Goal: Task Accomplishment & Management: Use online tool/utility

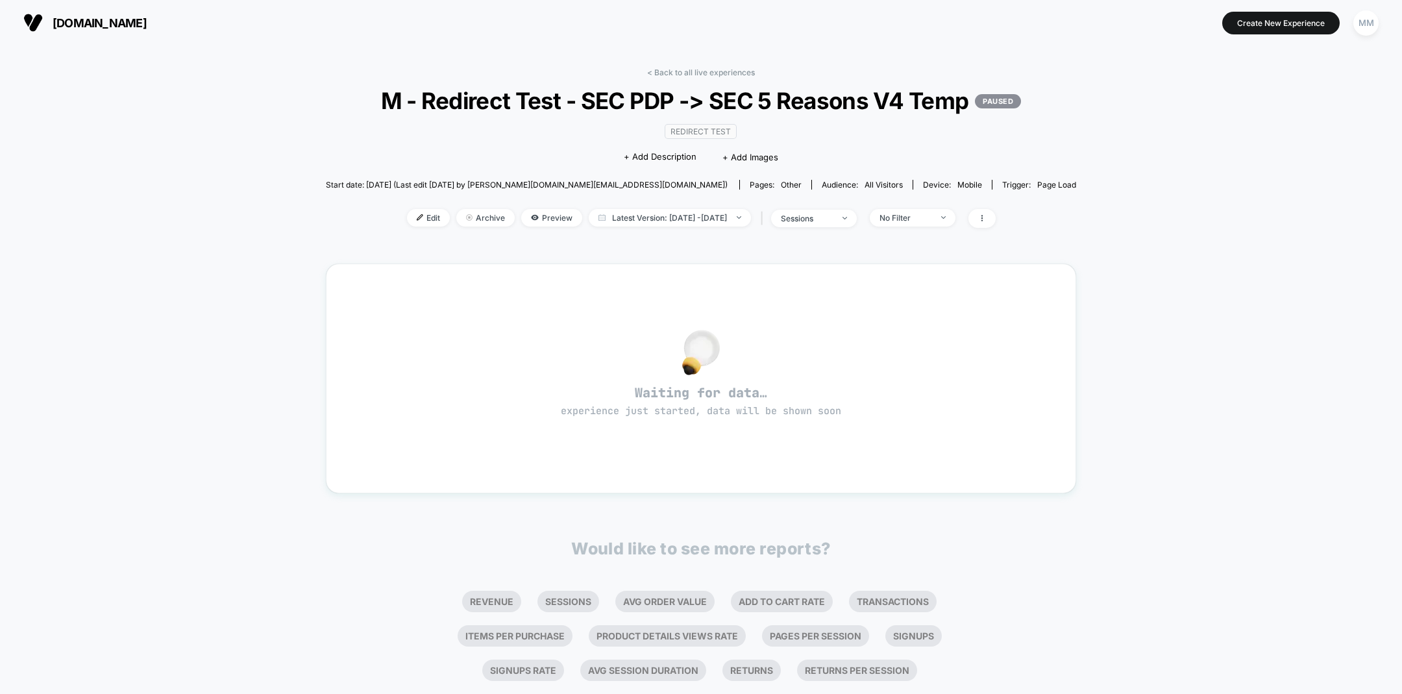
click at [412, 227] on span "Edit" at bounding box center [428, 218] width 43 height 18
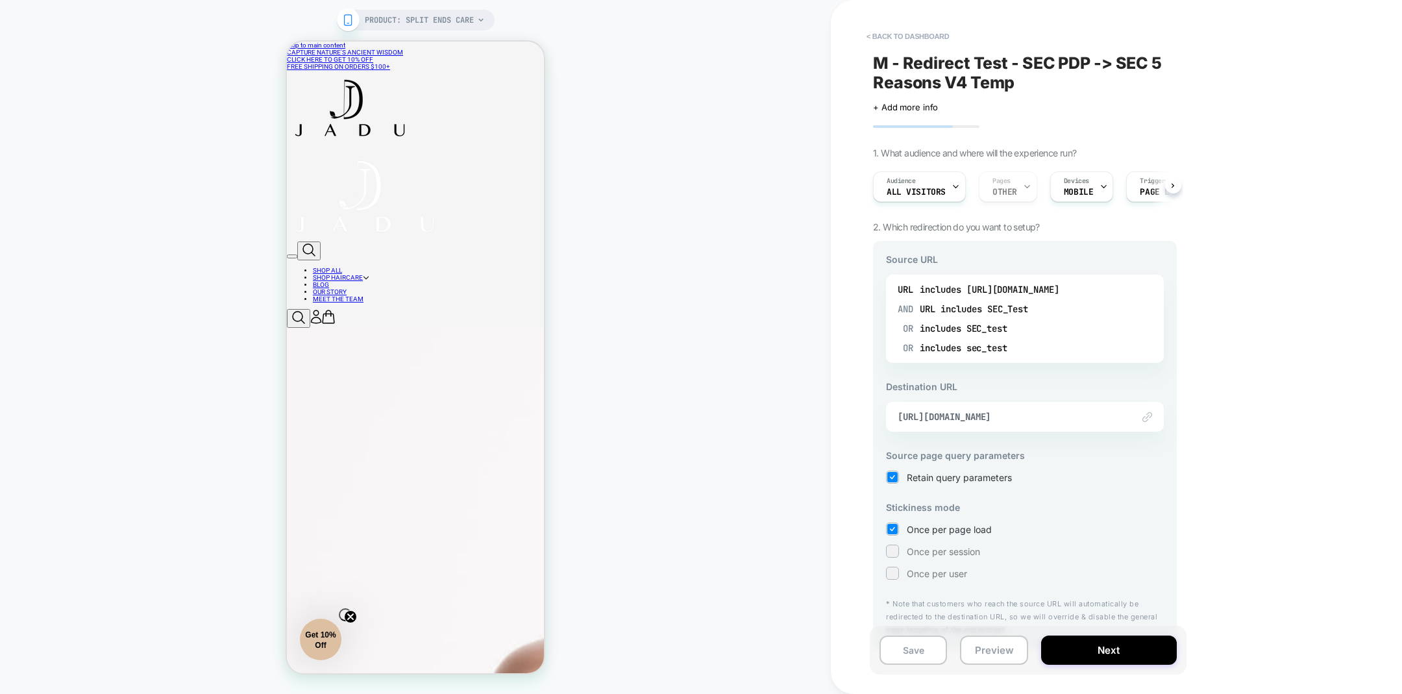
click at [991, 286] on div "includes [URL][DOMAIN_NAME]" at bounding box center [990, 289] width 140 height 19
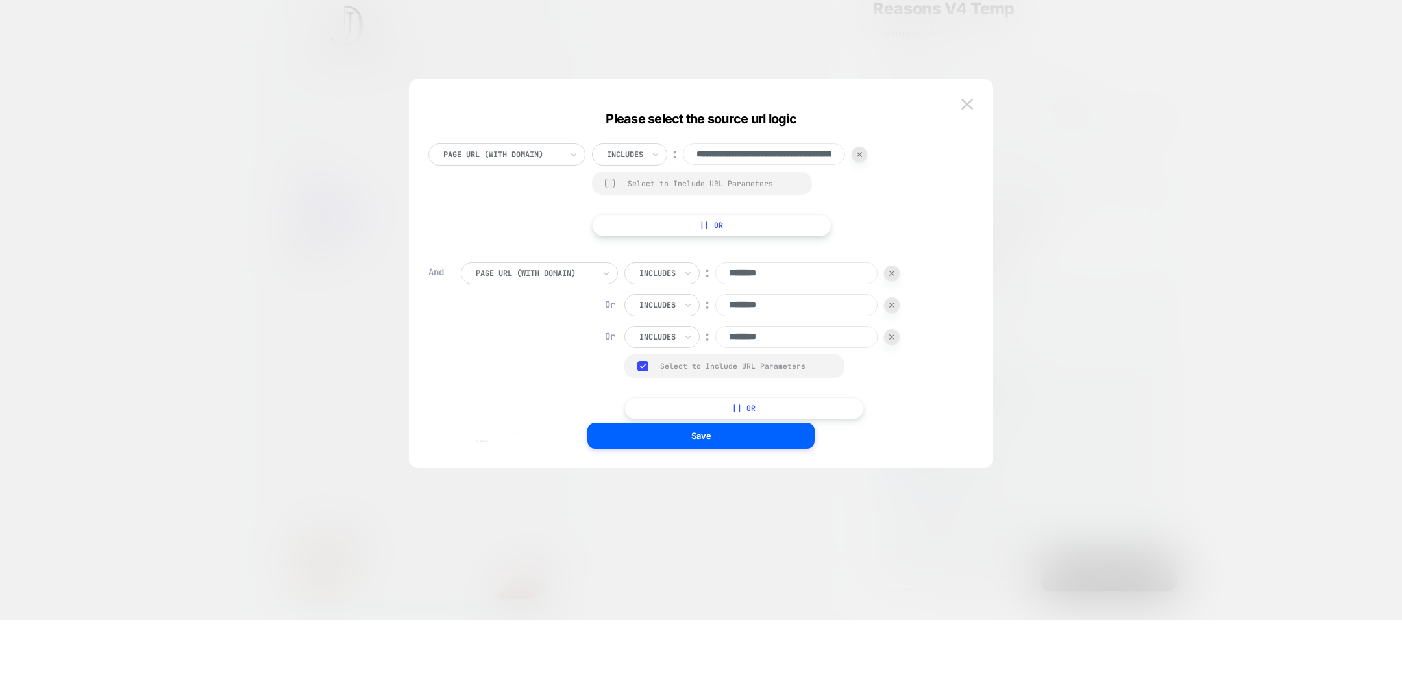
click at [727, 232] on input "**********" at bounding box center [764, 228] width 162 height 22
click at [852, 303] on div "**********" at bounding box center [729, 263] width 275 height 93
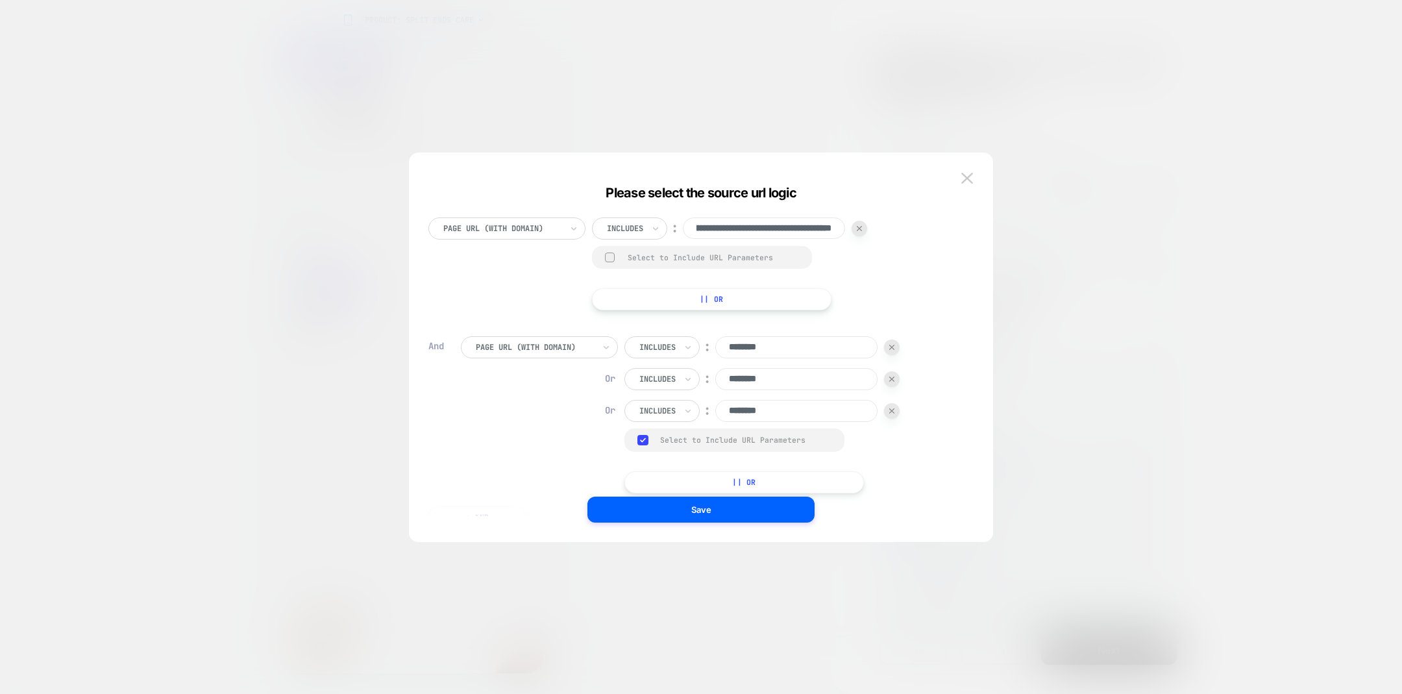
scroll to position [0, 121]
click at [401, 23] on div at bounding box center [701, 347] width 1402 height 694
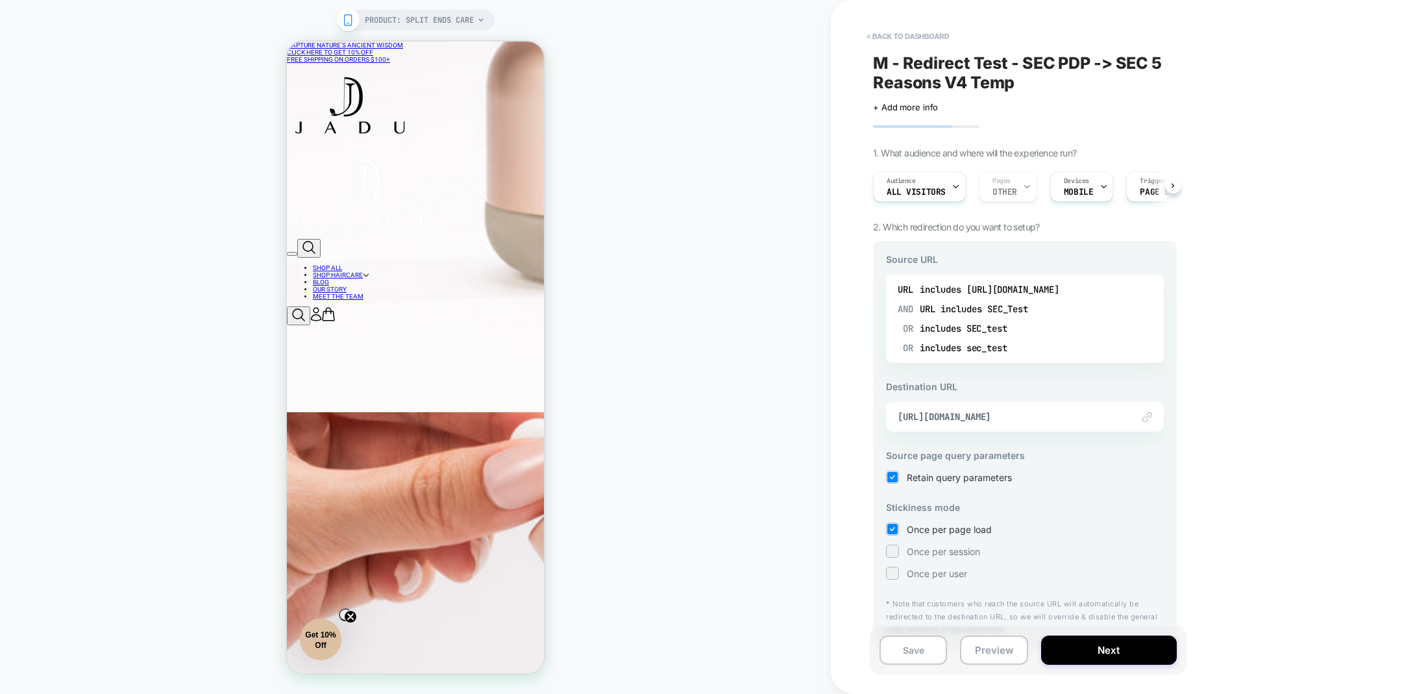
scroll to position [1328, 0]
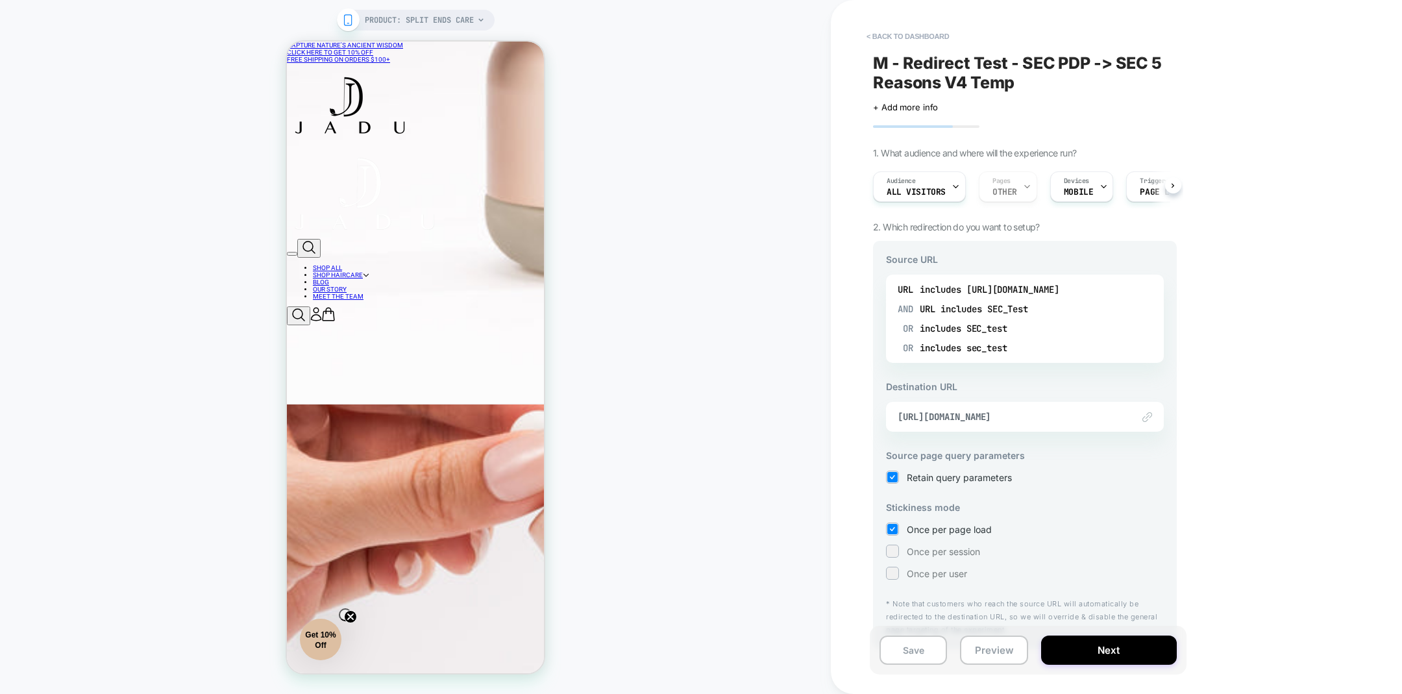
click at [928, 36] on button "< back to dashboard" at bounding box center [907, 36] width 95 height 21
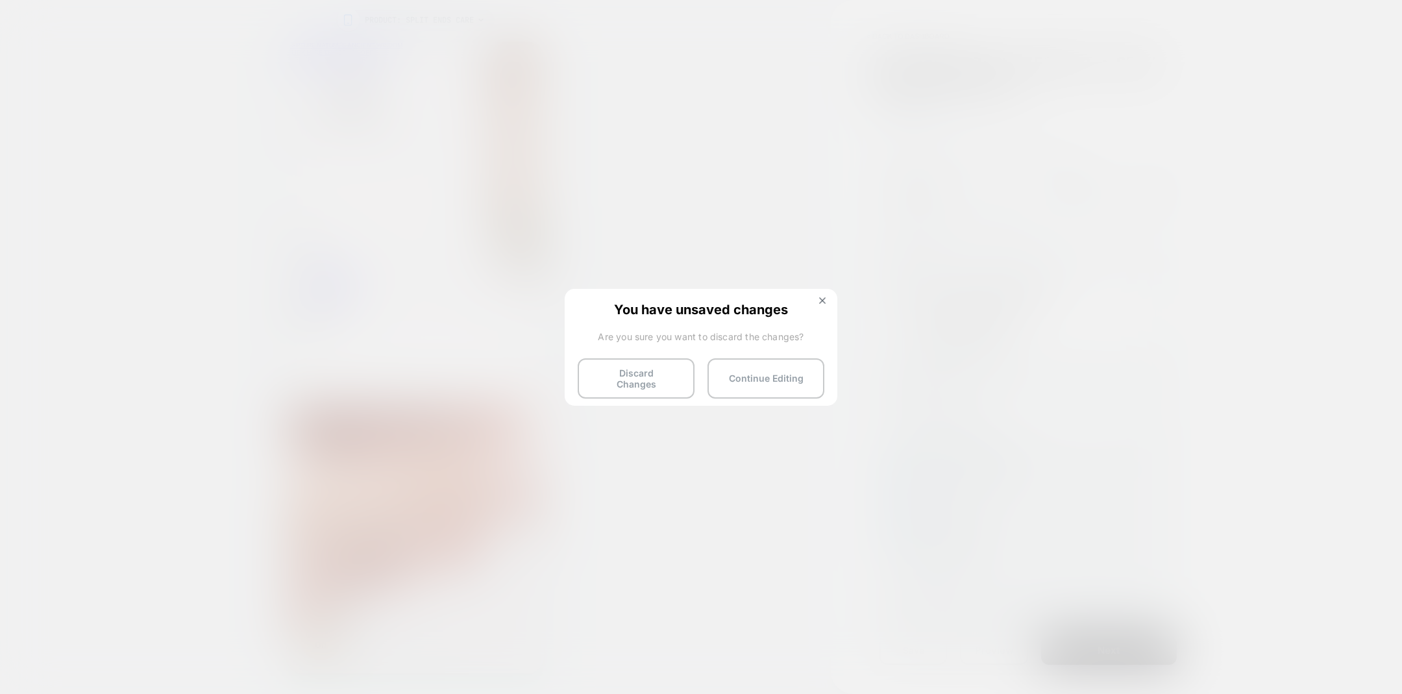
click at [771, 391] on div "You have unsaved changes Are you sure you want to discard the changes? Discard …" at bounding box center [701, 346] width 273 height 115
click at [796, 376] on button "Continue Editing" at bounding box center [766, 378] width 117 height 40
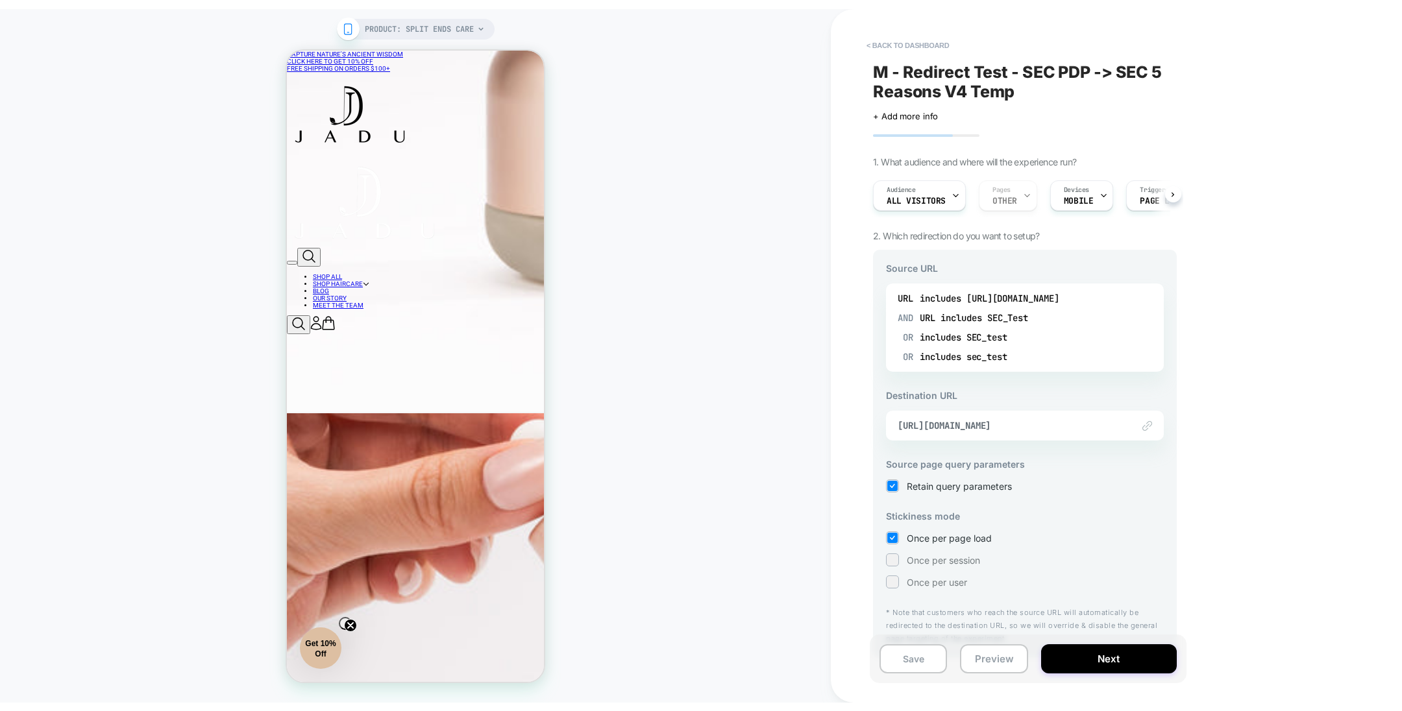
scroll to position [21, 0]
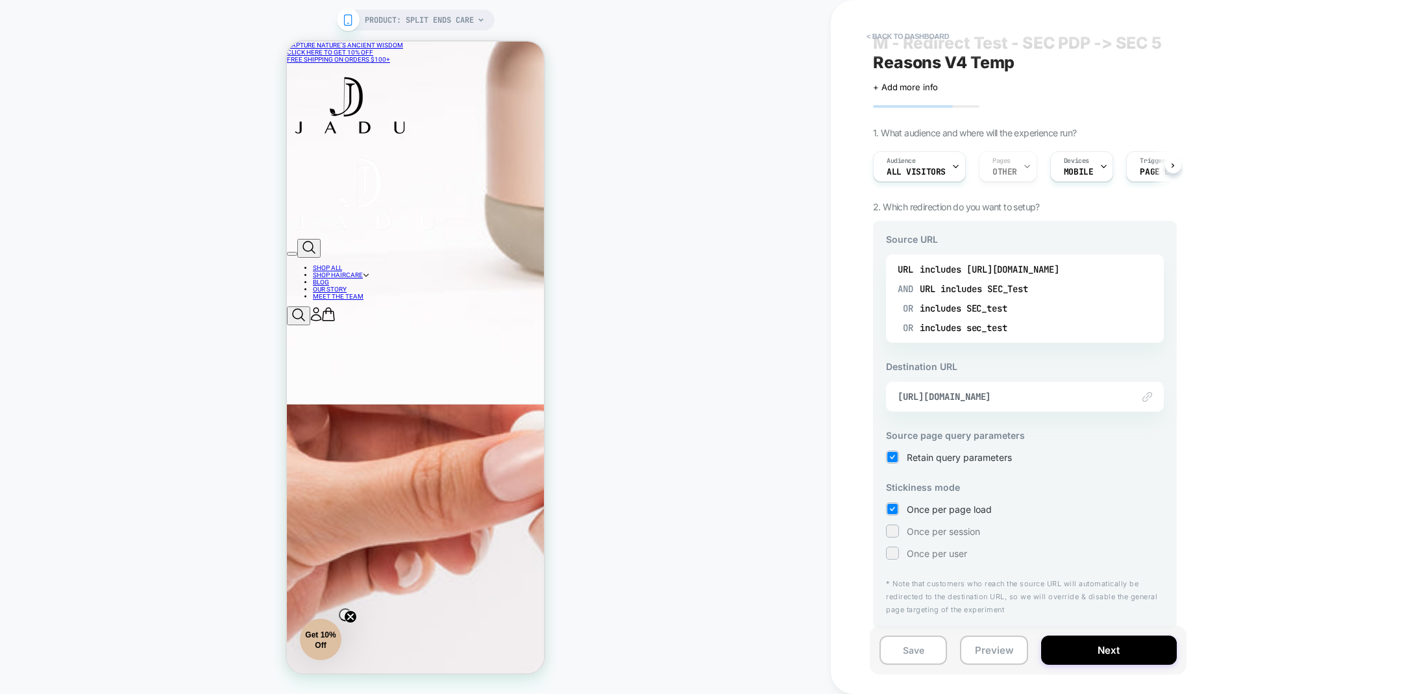
click at [926, 399] on span "[URL][DOMAIN_NAME]" at bounding box center [1009, 397] width 222 height 12
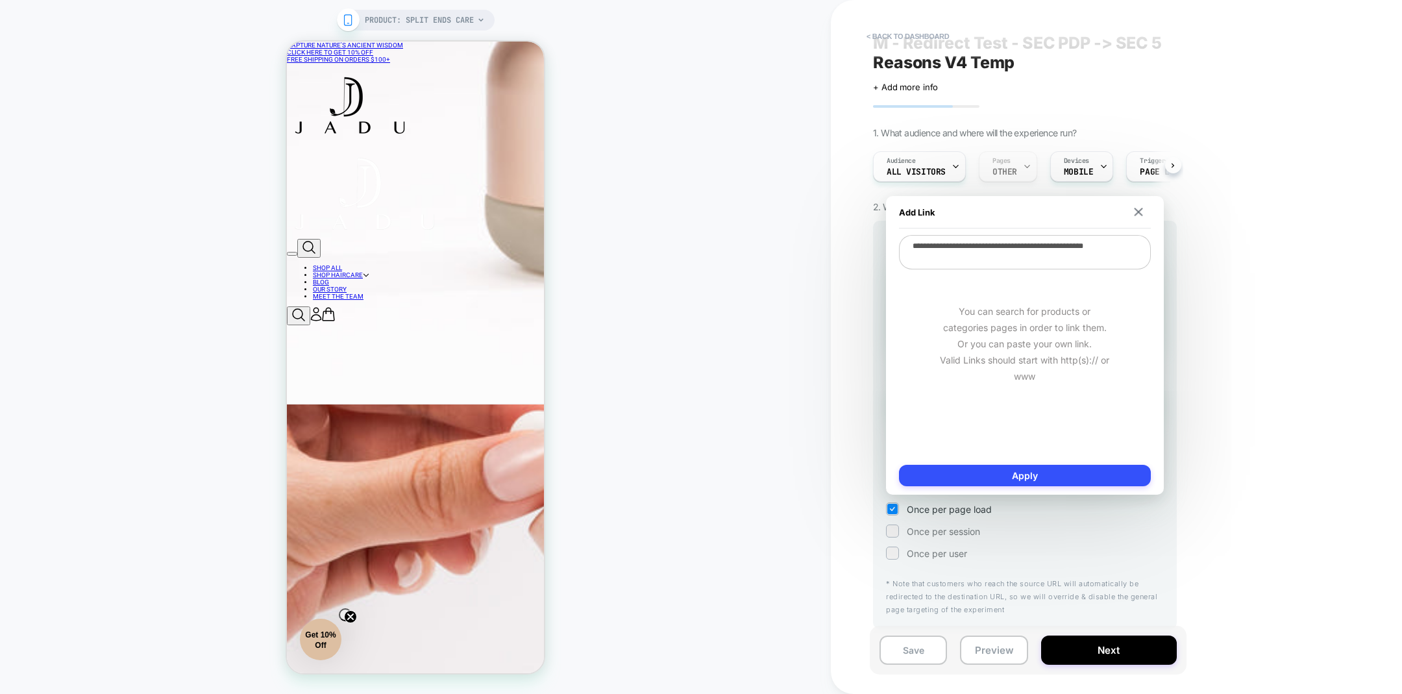
click at [584, 186] on div "PRODUCT: Split Ends Care PRODUCT: Split Ends Care" at bounding box center [415, 347] width 831 height 668
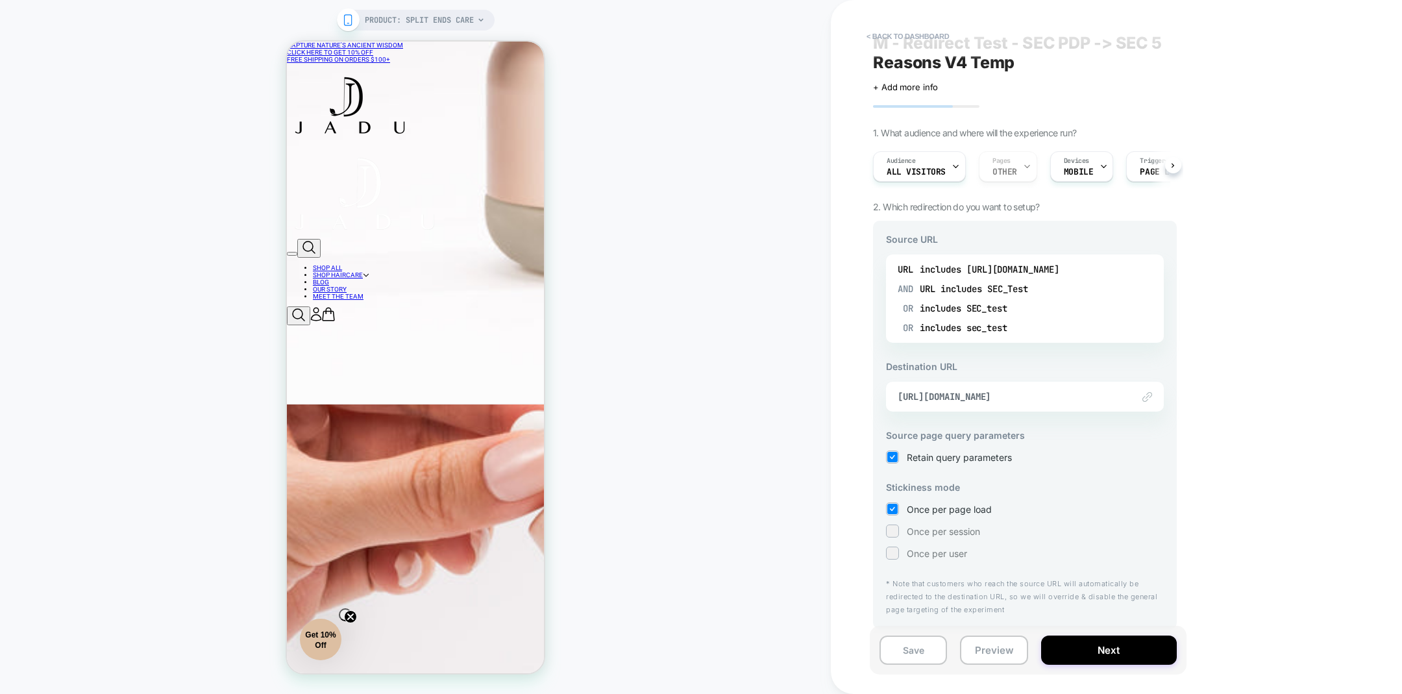
click at [668, 80] on div "PRODUCT: Split Ends Care PRODUCT: Split Ends Care" at bounding box center [415, 347] width 831 height 668
click at [819, 436] on div "PRODUCT: Split Ends Care PRODUCT: Split Ends Care" at bounding box center [415, 347] width 831 height 668
click at [742, 174] on div "PRODUCT: Split Ends Care PRODUCT: Split Ends Care" at bounding box center [415, 347] width 831 height 668
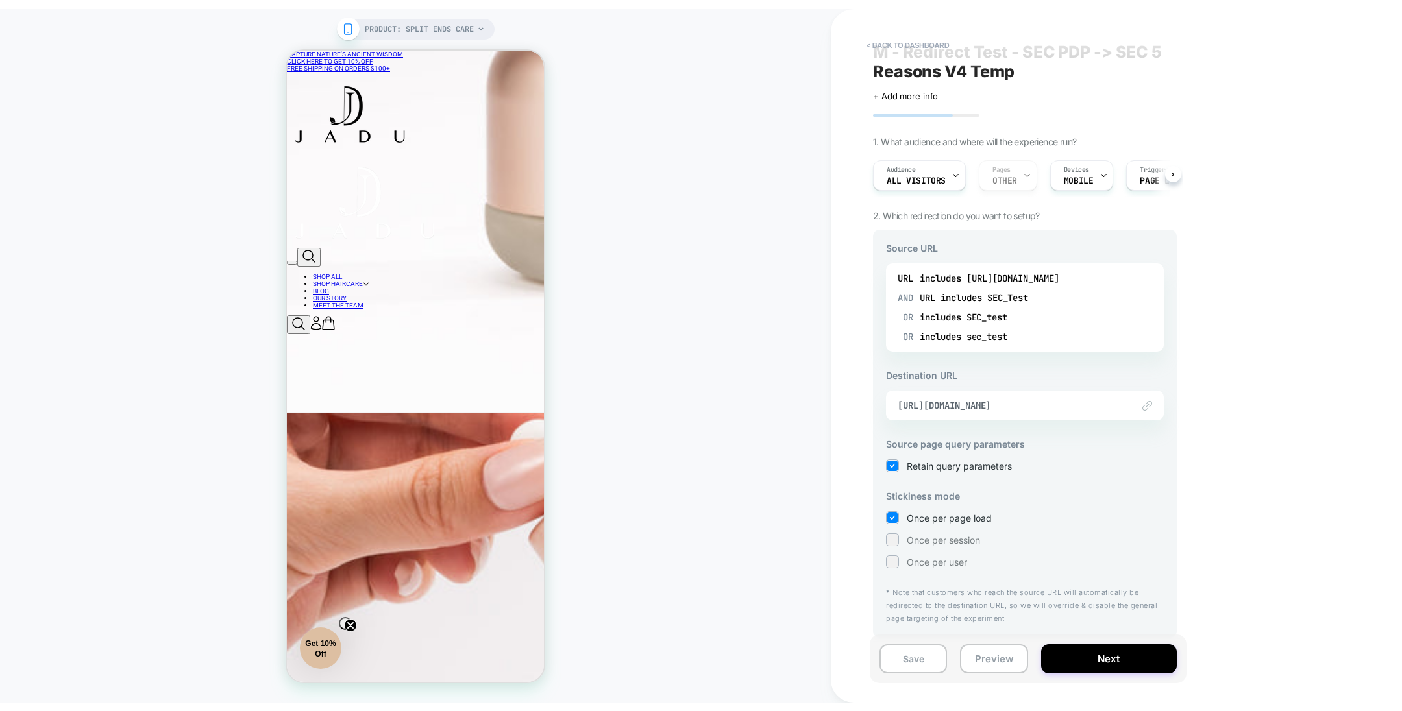
scroll to position [0, 0]
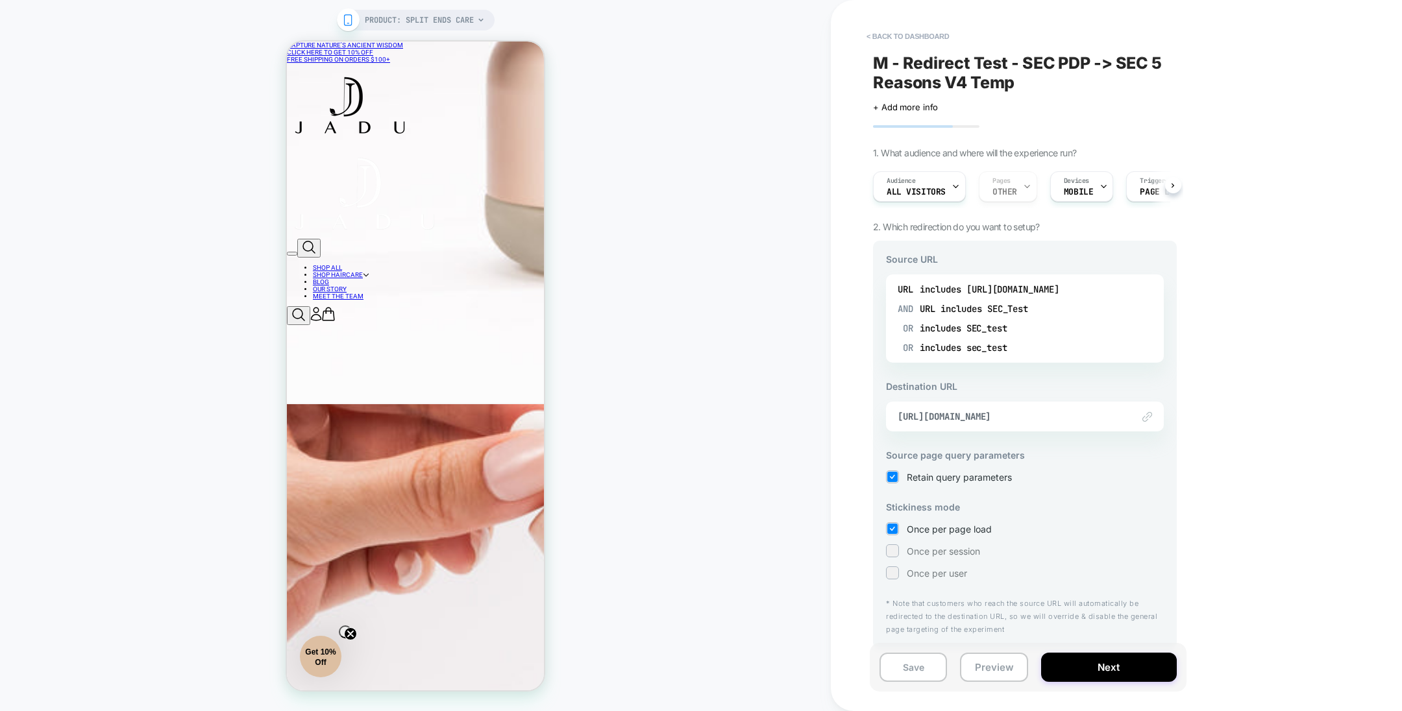
click at [208, 152] on div "PRODUCT: Split Ends Care PRODUCT: Split Ends Care" at bounding box center [415, 355] width 831 height 685
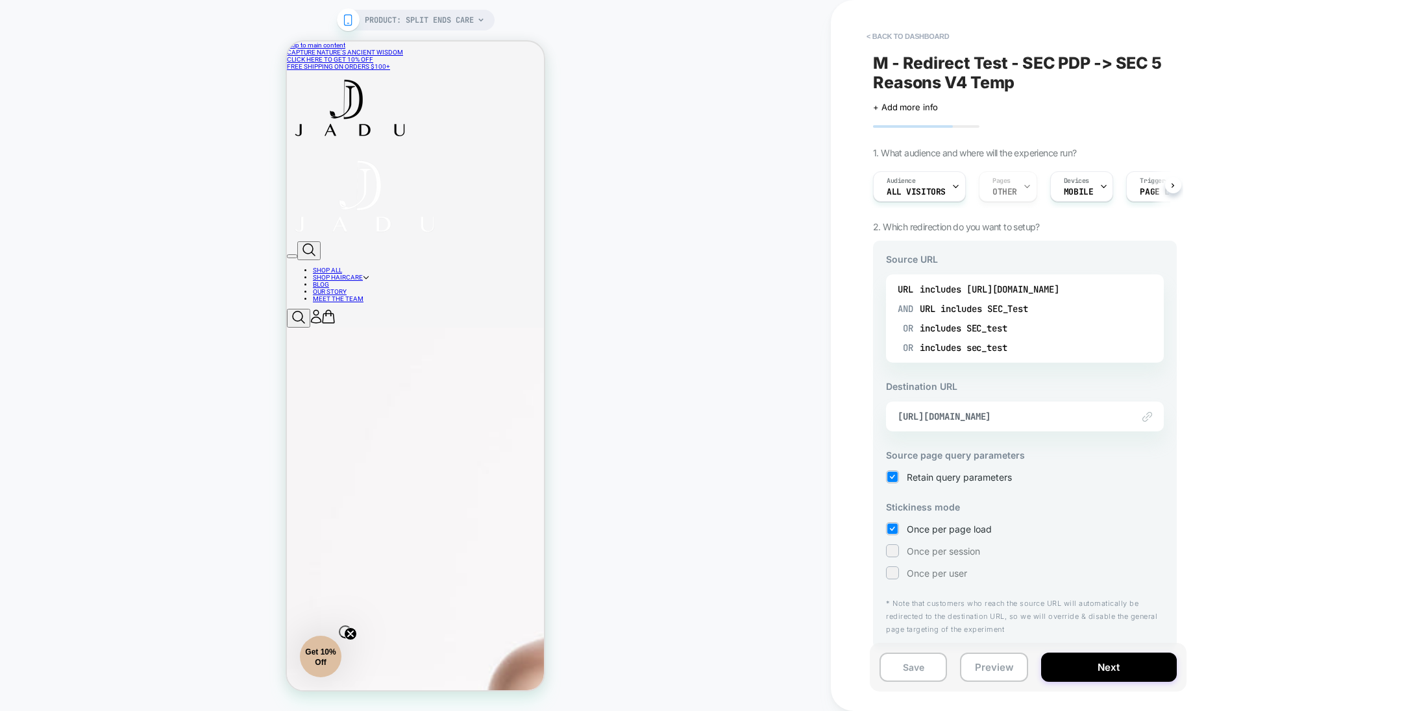
click at [894, 41] on button "< back to dashboard" at bounding box center [907, 36] width 95 height 21
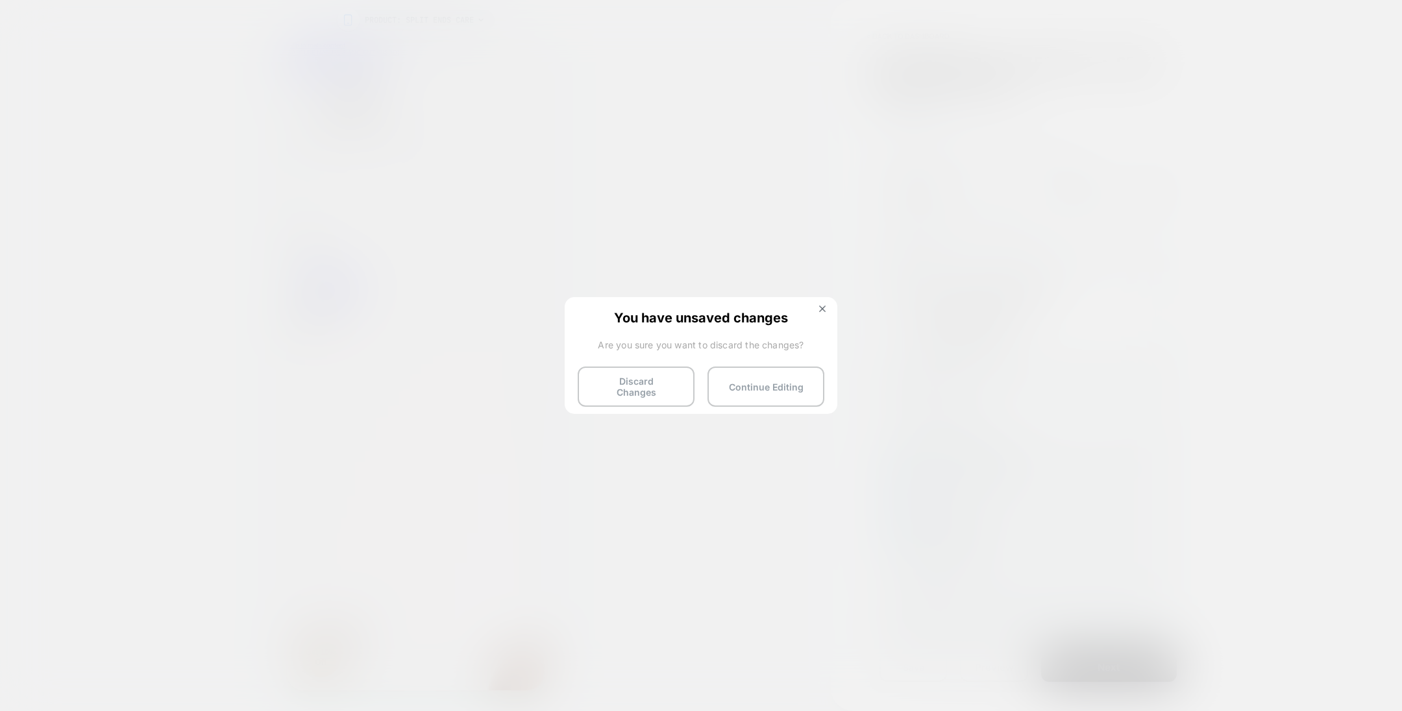
click at [767, 386] on button "Continue Editing" at bounding box center [766, 387] width 117 height 40
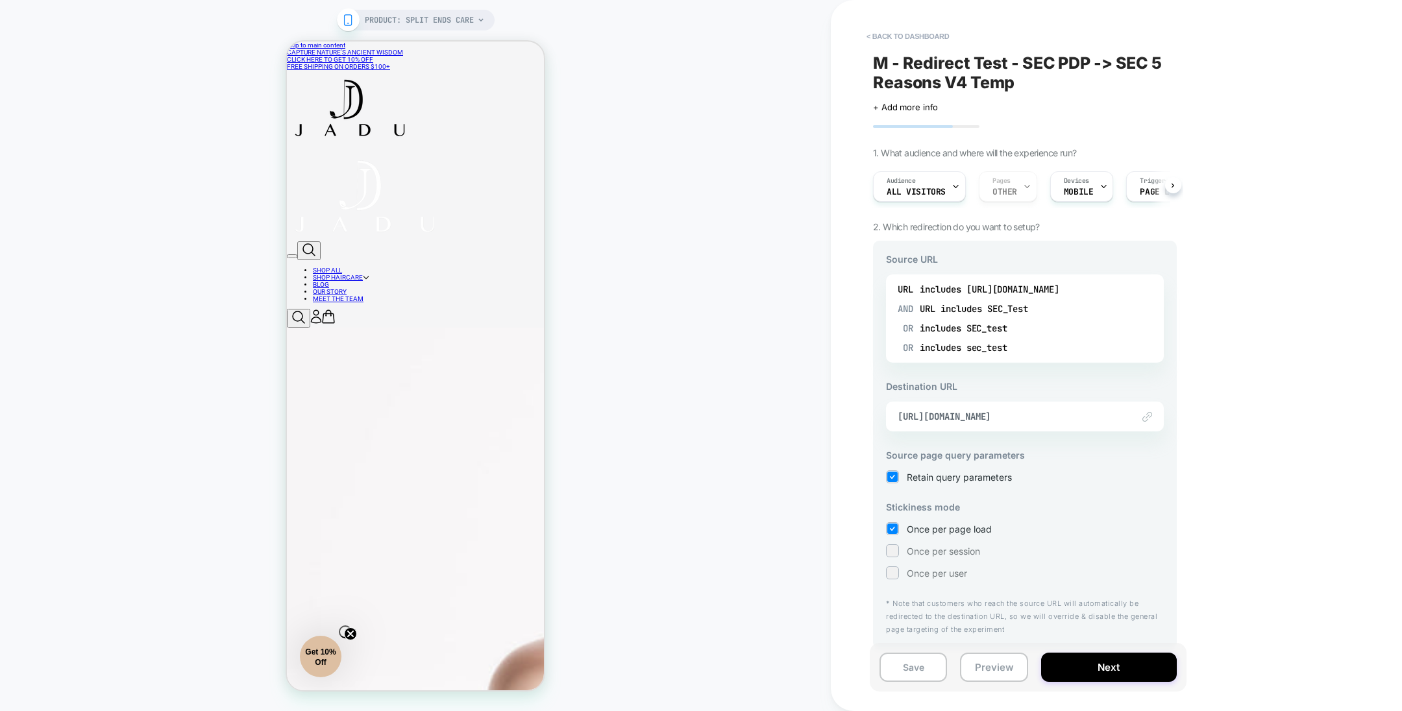
click at [988, 411] on span "[URL][DOMAIN_NAME]" at bounding box center [1009, 417] width 222 height 12
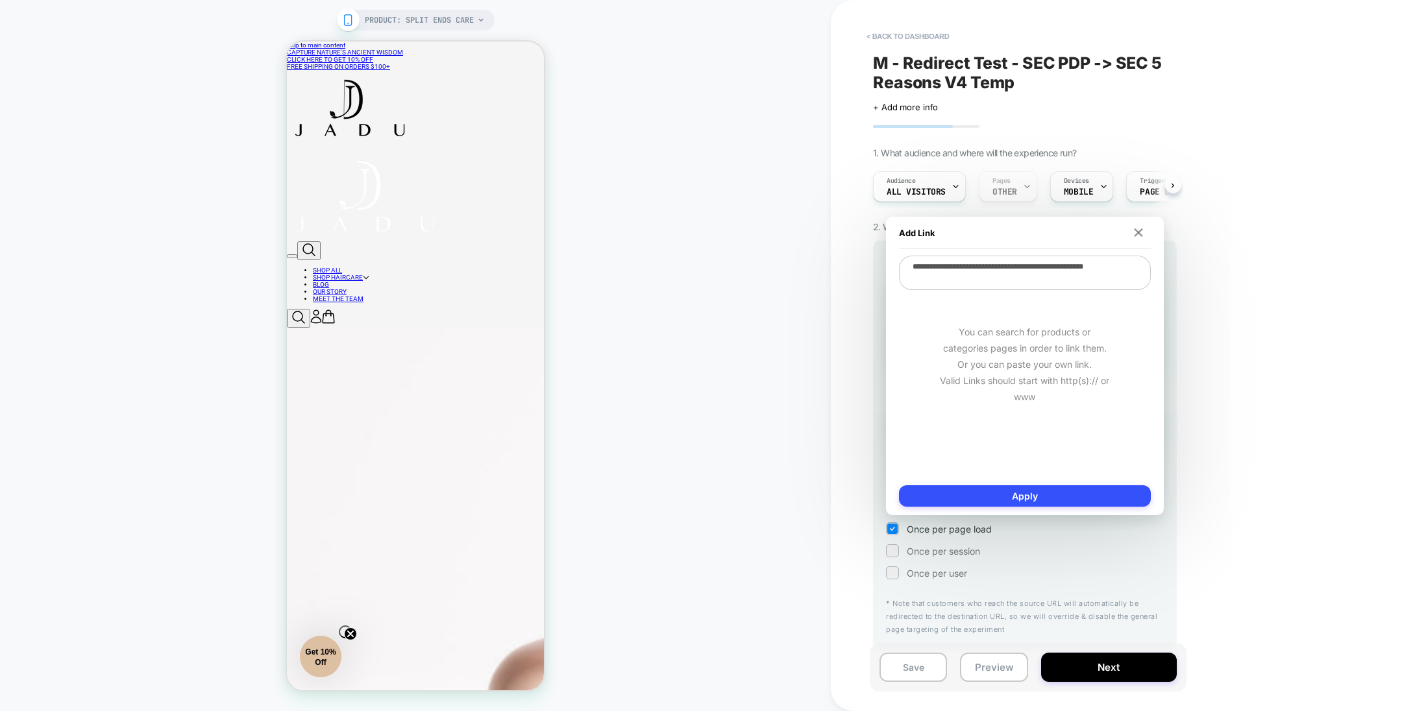
click at [983, 280] on textarea "**********" at bounding box center [1025, 273] width 252 height 34
